Goal: Transaction & Acquisition: Purchase product/service

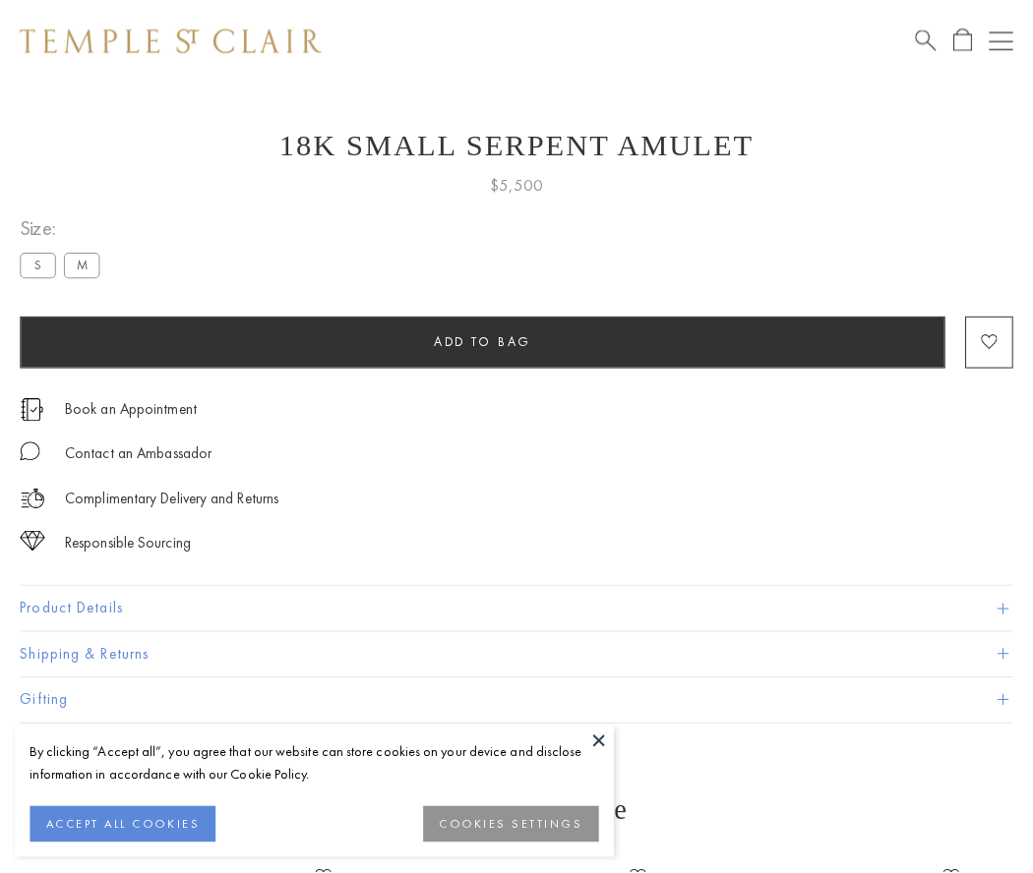
scroll to position [79, 0]
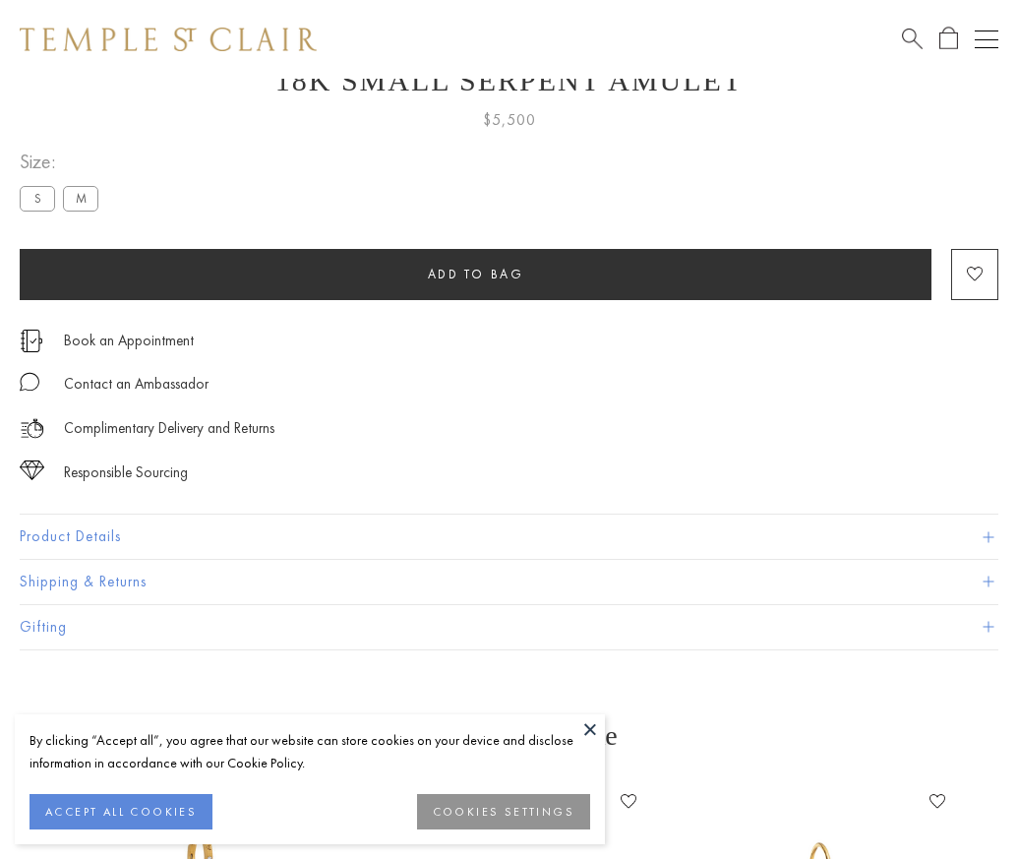
click at [475, 273] on span "Add to bag" at bounding box center [476, 274] width 96 height 17
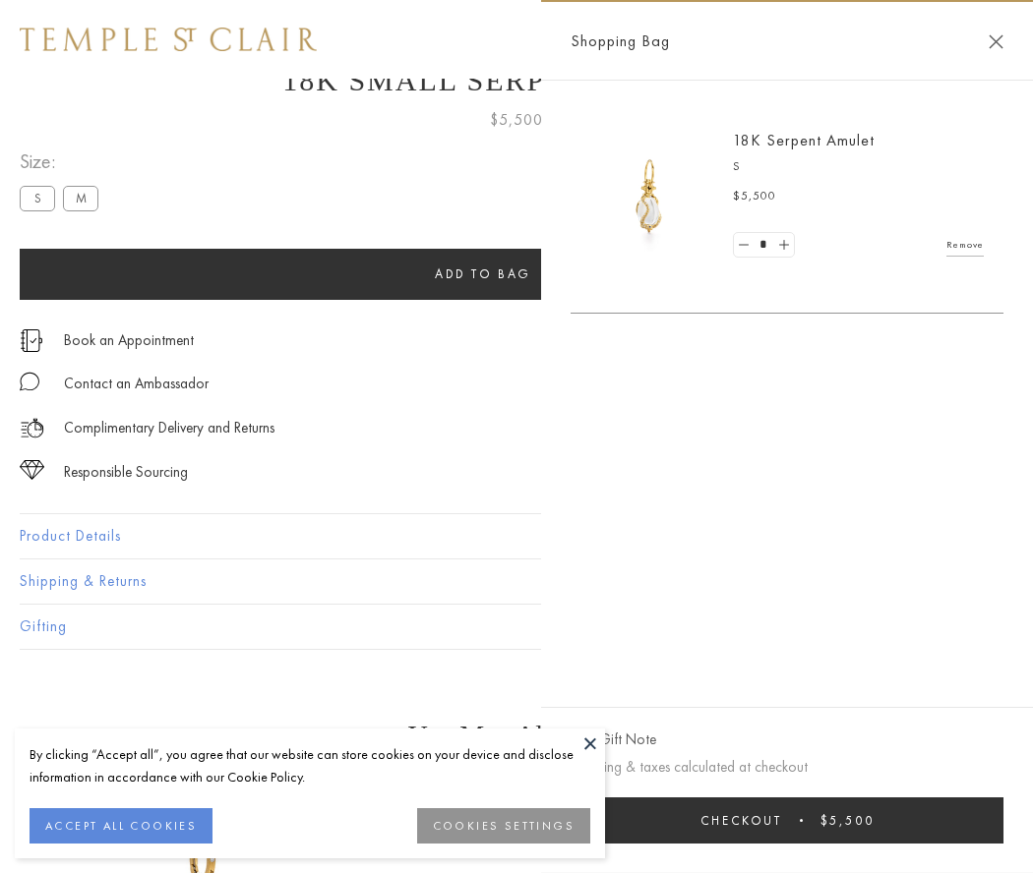
click at [787, 820] on button "Checkout $5,500" at bounding box center [786, 821] width 433 height 46
